Goal: Find specific page/section: Find specific page/section

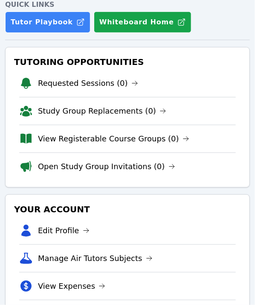
scroll to position [256, 0]
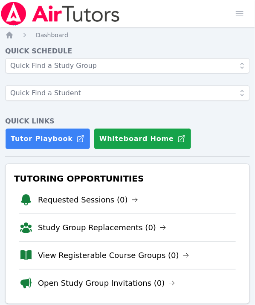
scroll to position [256, 0]
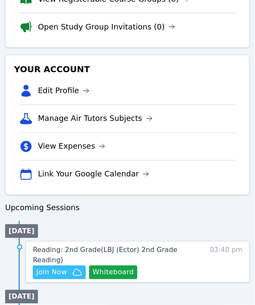
drag, startPoint x: 0, startPoint y: 0, endPoint x: 103, endPoint y: 248, distance: 268.6
click at [103, 248] on span "Reading: 2nd Grade ( LBJ (Ector) 2nd Grade Reading )" at bounding box center [105, 255] width 145 height 18
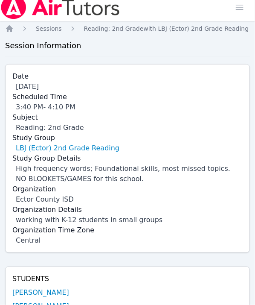
scroll to position [256, 0]
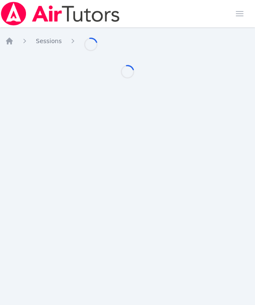
scroll to position [256, 0]
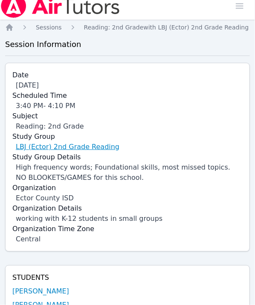
click at [85, 148] on link "LBJ (Ector) 2nd Grade Reading" at bounding box center [68, 147] width 104 height 10
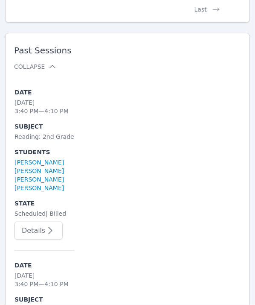
scroll to position [2657, 0]
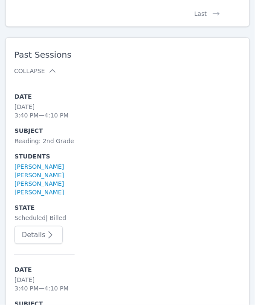
click at [33, 233] on button "Details" at bounding box center [39, 235] width 48 height 18
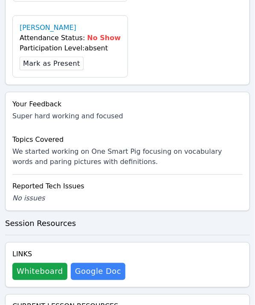
scroll to position [798, 0]
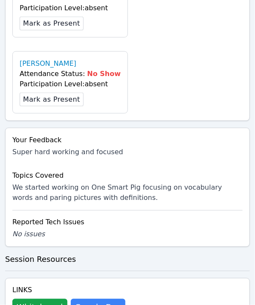
click at [31, 278] on div "Links Whiteboard Hidden Google Doc" at bounding box center [127, 300] width 245 height 45
click at [35, 299] on button "Whiteboard" at bounding box center [39, 307] width 55 height 17
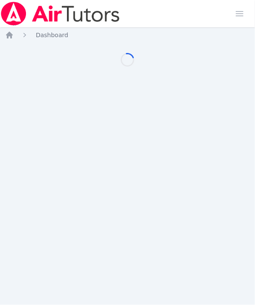
scroll to position [6, 0]
